Goal: Navigation & Orientation: Find specific page/section

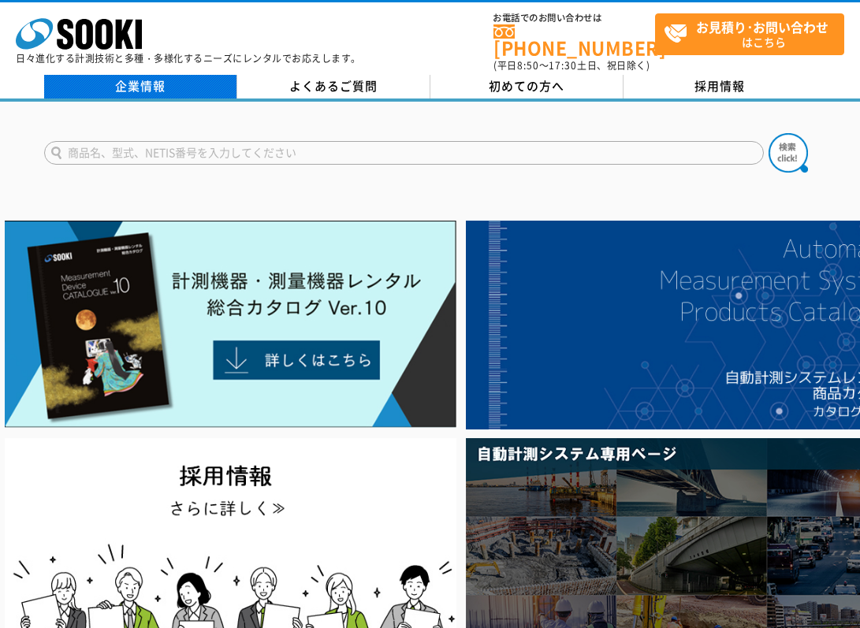
click at [158, 83] on link "企業情報" at bounding box center [140, 87] width 193 height 24
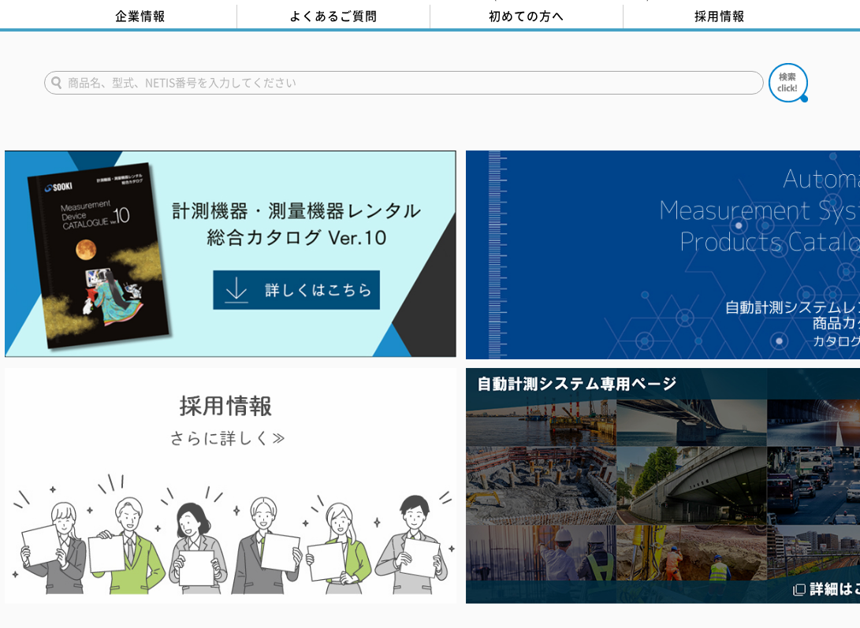
scroll to position [71, 0]
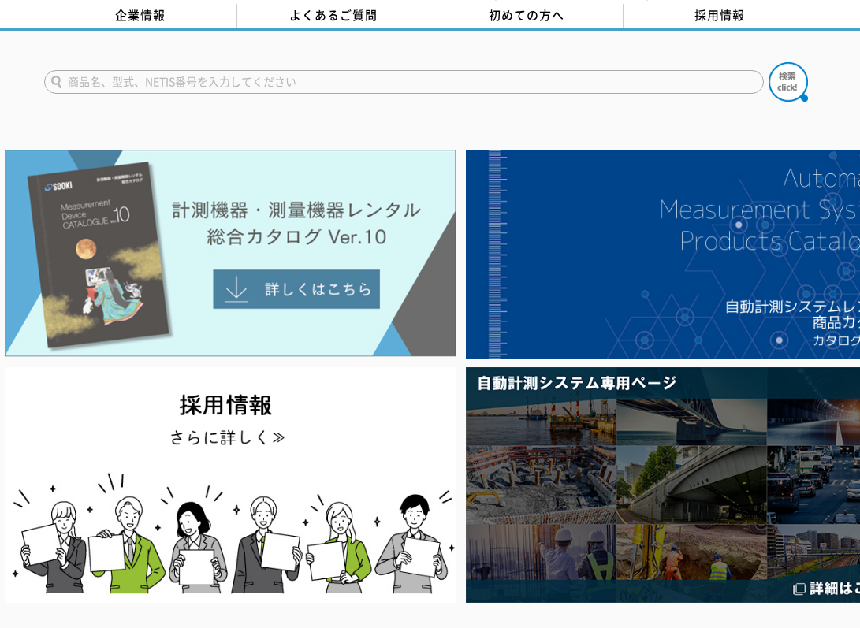
click at [309, 286] on img at bounding box center [230, 253] width 451 height 207
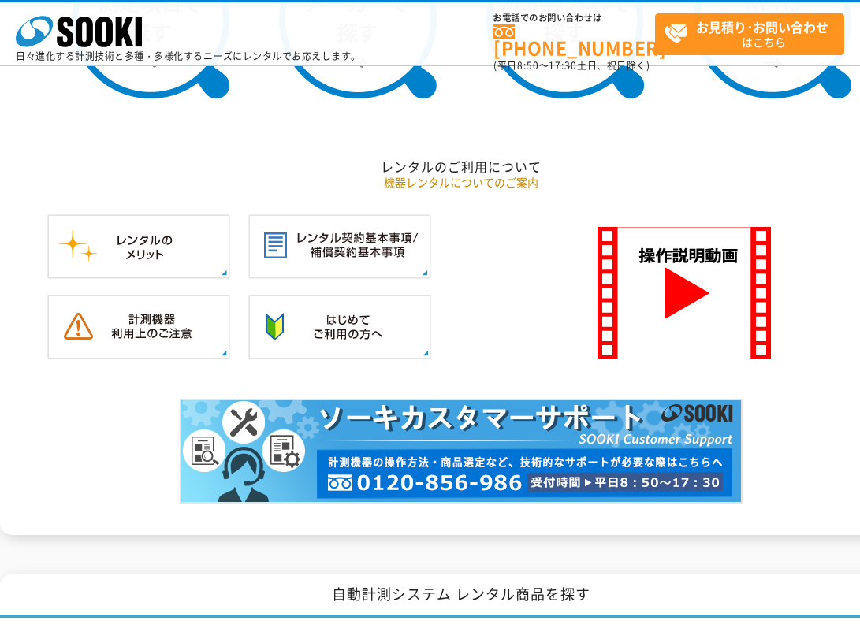
scroll to position [1195, 0]
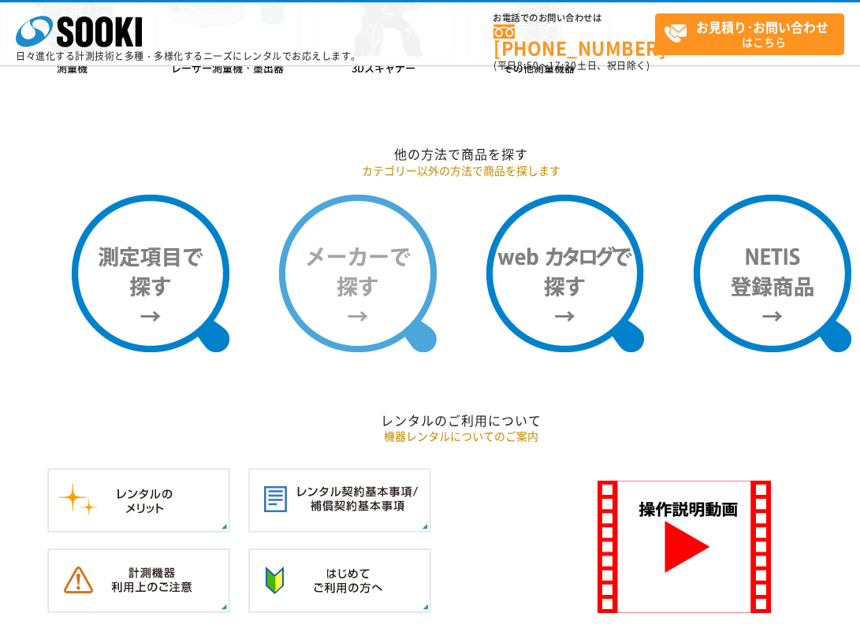
click at [302, 276] on img at bounding box center [358, 274] width 158 height 158
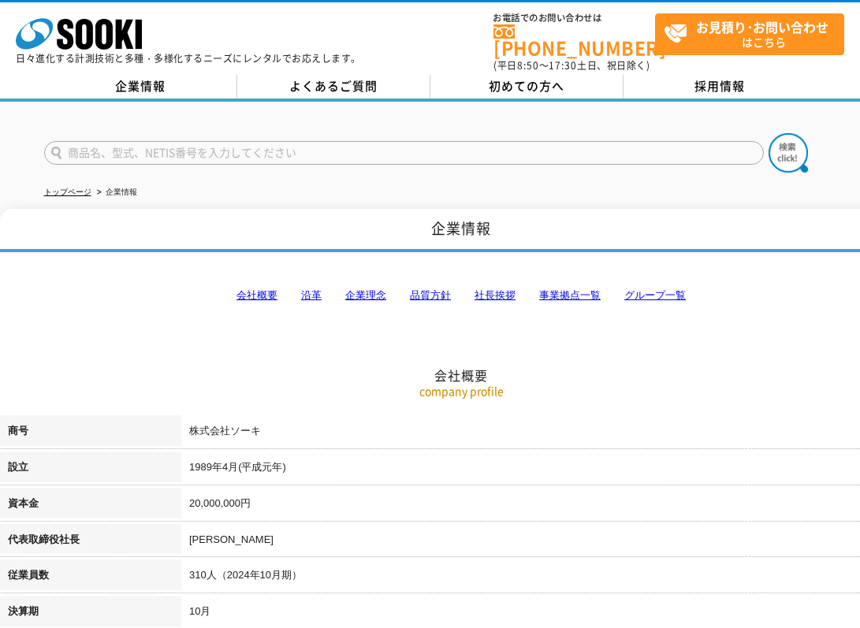
click at [259, 289] on link "会社概要" at bounding box center [256, 295] width 41 height 12
click at [138, 75] on link "企業情報" at bounding box center [140, 87] width 193 height 24
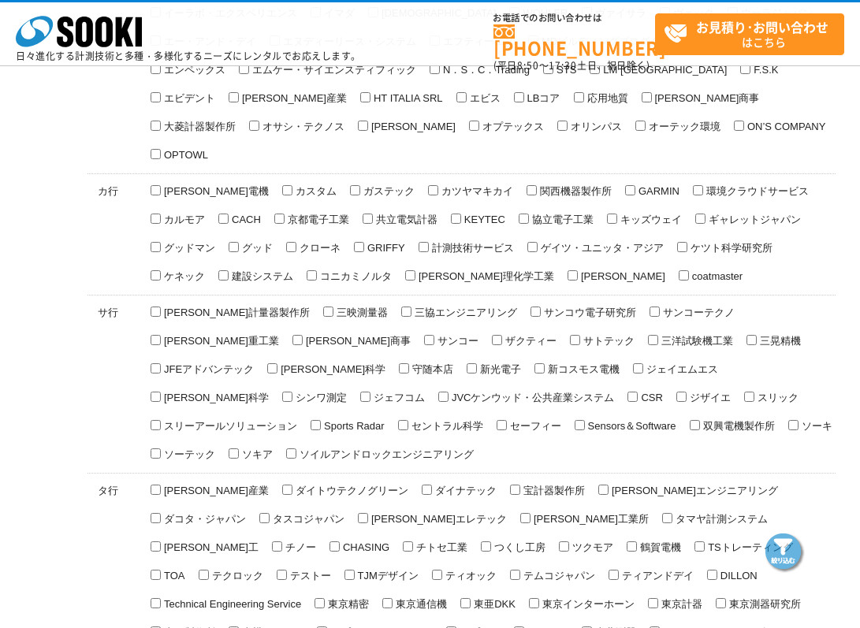
scroll to position [295, 0]
